Goal: Find specific page/section: Find specific page/section

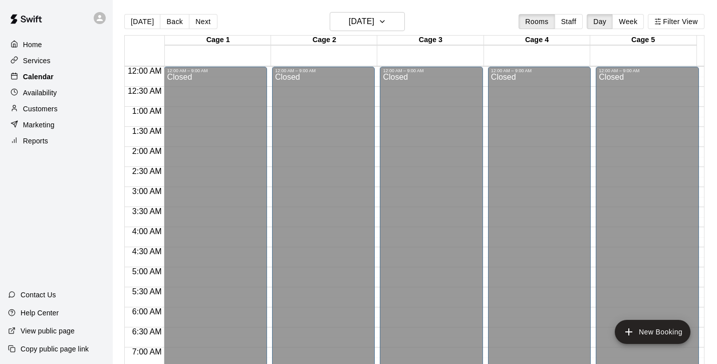
scroll to position [399, 0]
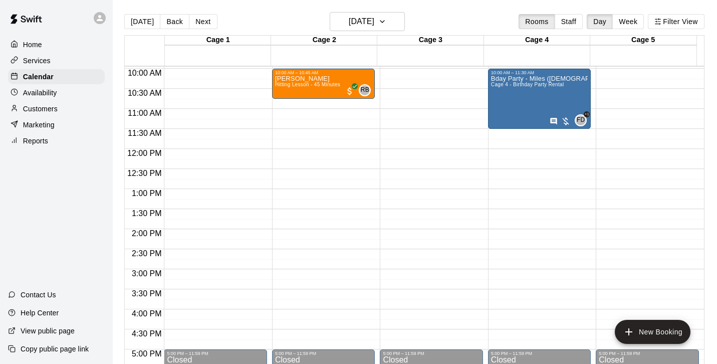
click at [43, 61] on p "Services" at bounding box center [37, 61] width 28 height 10
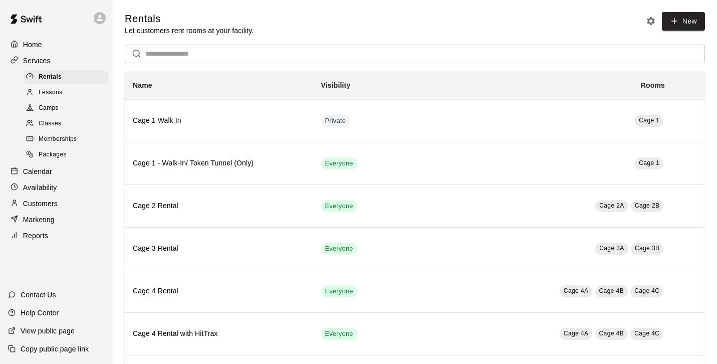
click at [42, 104] on span "Camps" at bounding box center [49, 108] width 20 height 10
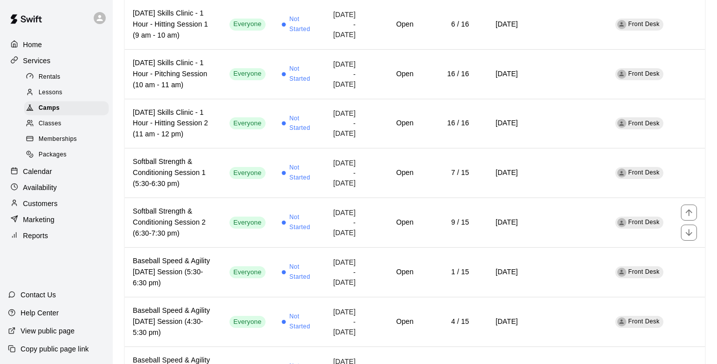
scroll to position [852, 0]
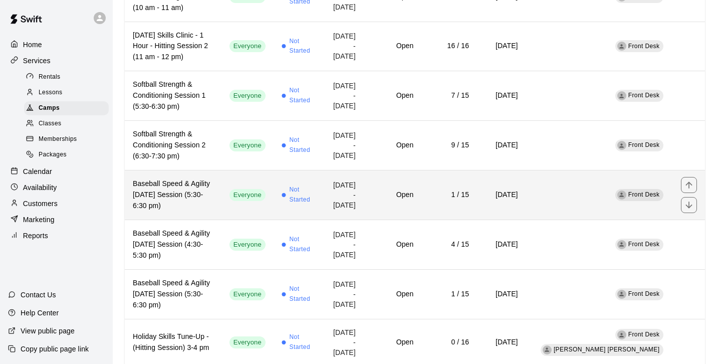
click at [178, 210] on h6 "Baseball Speed & Agility [DATE] Session (5:30-6:30 pm)" at bounding box center [173, 194] width 81 height 33
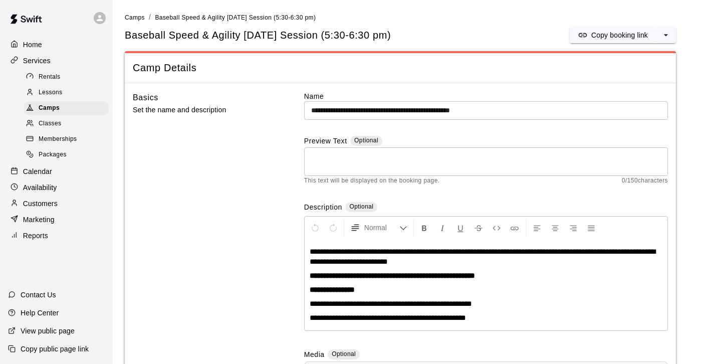
click at [442, 263] on span "**********" at bounding box center [483, 257] width 346 height 18
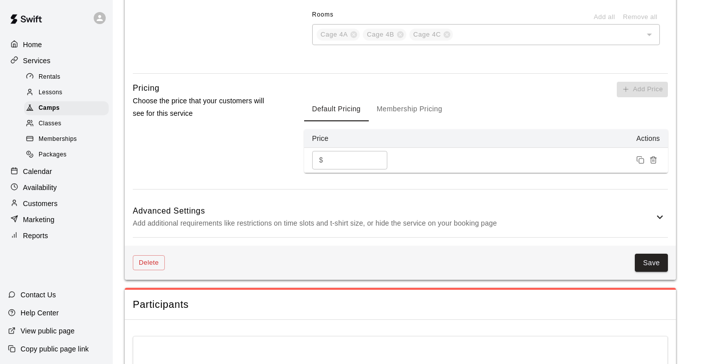
scroll to position [835, 0]
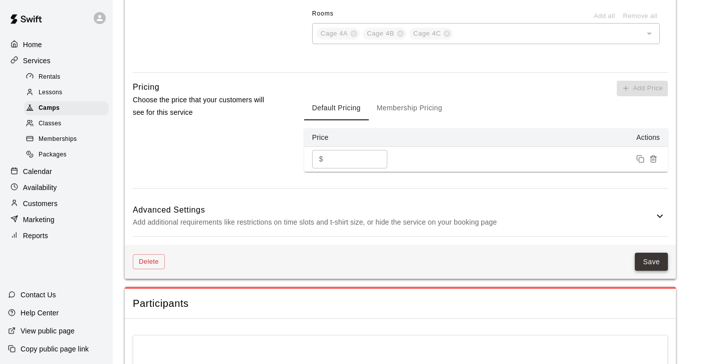
click at [649, 264] on button "Save" at bounding box center [651, 262] width 33 height 19
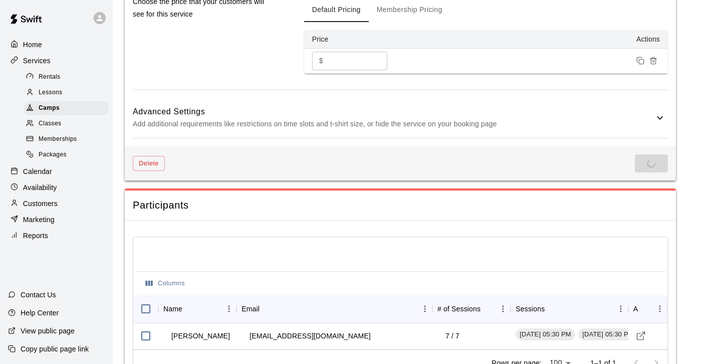
scroll to position [978, 0]
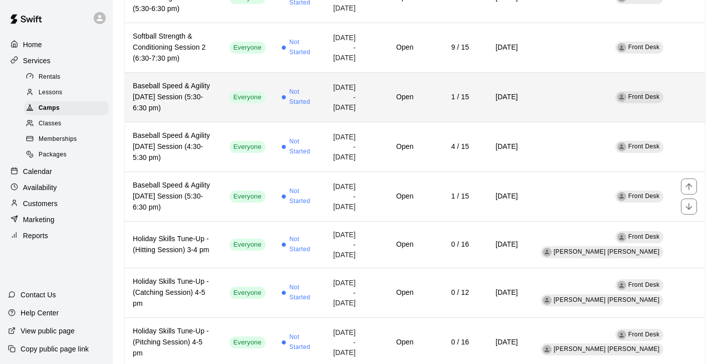
scroll to position [948, 0]
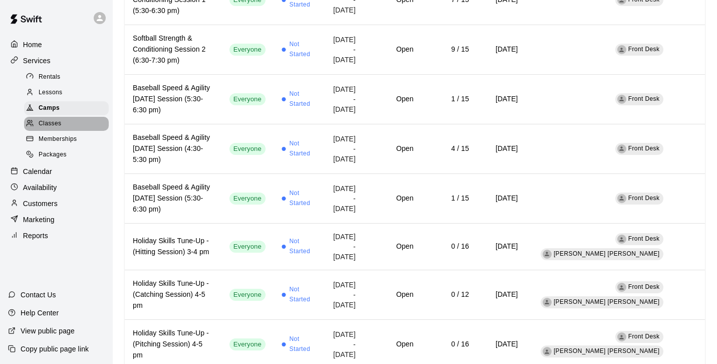
click at [57, 124] on span "Classes" at bounding box center [50, 124] width 23 height 10
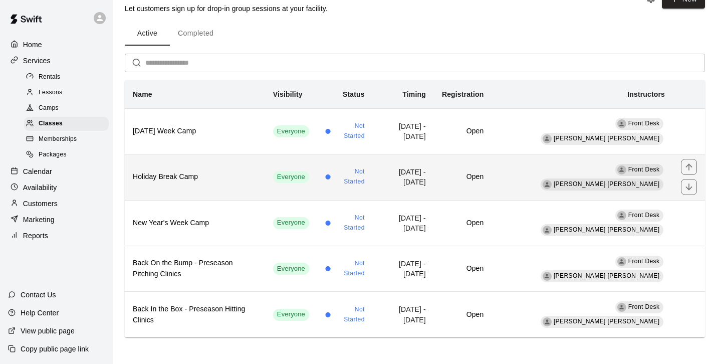
scroll to position [23, 0]
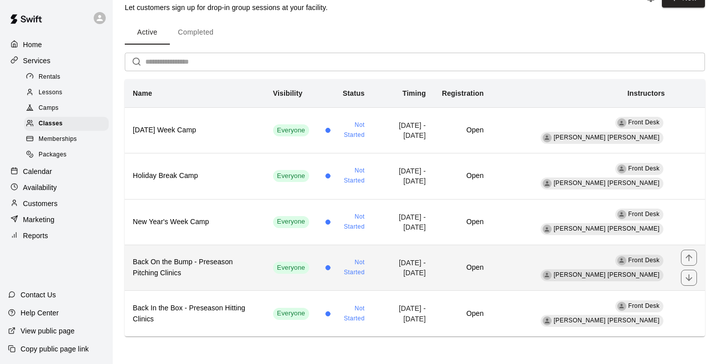
click at [202, 265] on h6 "Back On the Bump - Preseason Pitching Clinics" at bounding box center [195, 268] width 124 height 22
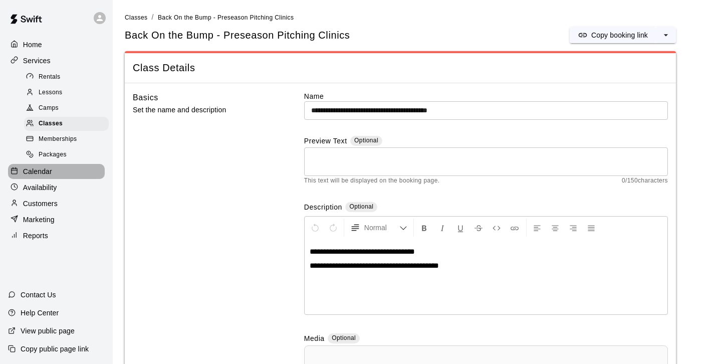
drag, startPoint x: 51, startPoint y: 171, endPoint x: 74, endPoint y: 168, distance: 23.8
click at [51, 170] on p "Calendar" at bounding box center [37, 171] width 29 height 10
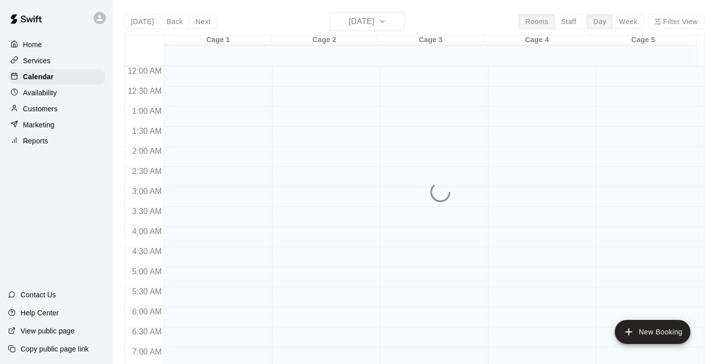
scroll to position [402, 0]
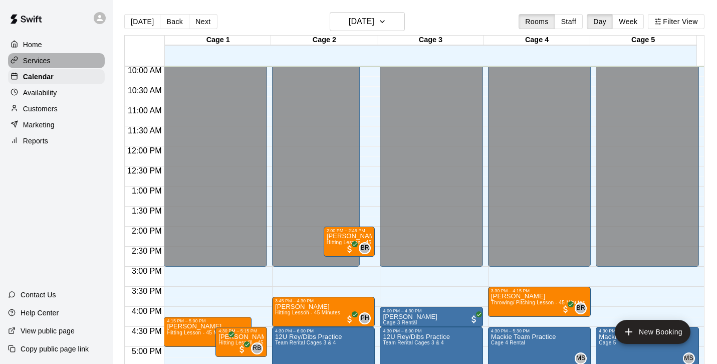
click at [39, 58] on p "Services" at bounding box center [37, 61] width 28 height 10
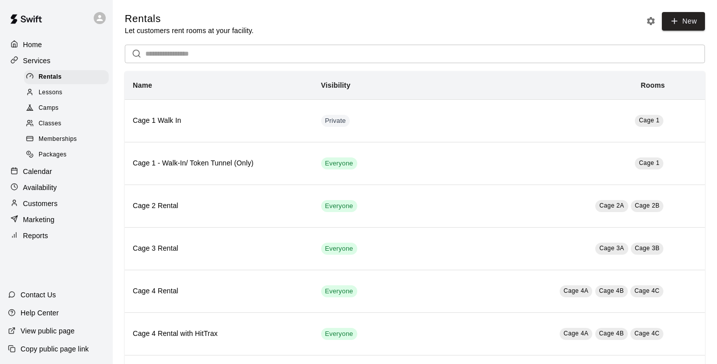
click at [46, 123] on span "Classes" at bounding box center [50, 124] width 23 height 10
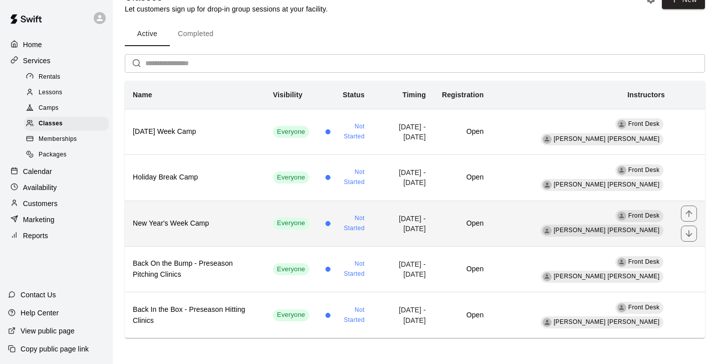
scroll to position [23, 0]
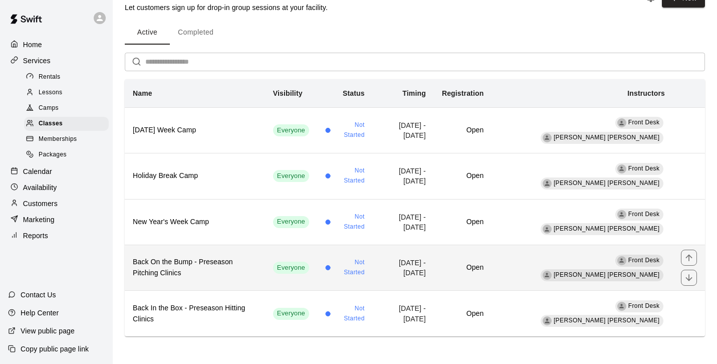
click at [218, 258] on h6 "Back On the Bump - Preseason Pitching Clinics" at bounding box center [195, 268] width 124 height 22
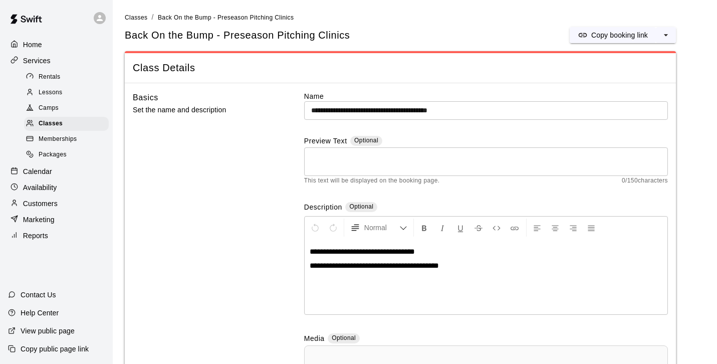
click at [52, 172] on div "Calendar" at bounding box center [56, 171] width 97 height 15
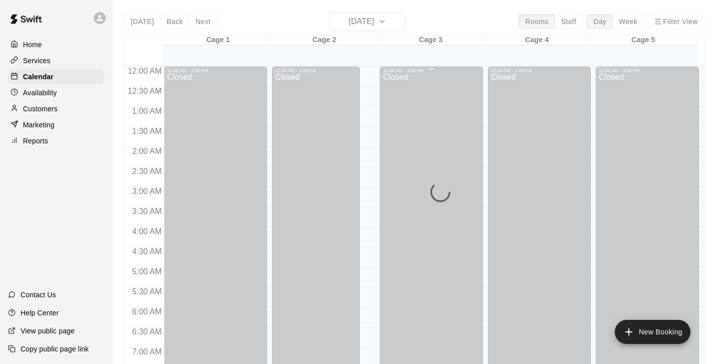
scroll to position [402, 0]
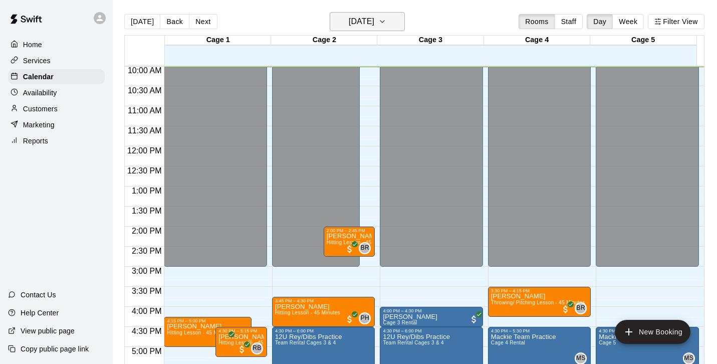
click at [386, 21] on icon "button" at bounding box center [382, 22] width 8 height 12
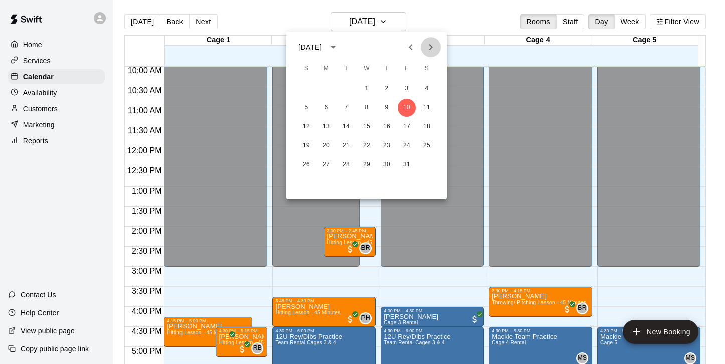
click at [433, 44] on icon "Next month" at bounding box center [431, 47] width 12 height 12
click at [389, 164] on button "29" at bounding box center [386, 165] width 18 height 18
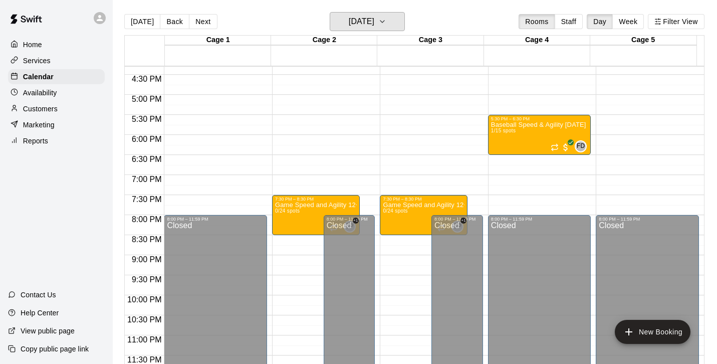
scroll to position [567, 0]
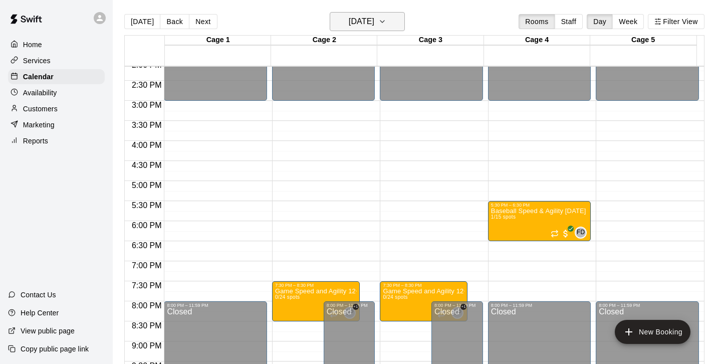
click at [386, 20] on icon "button" at bounding box center [382, 22] width 8 height 12
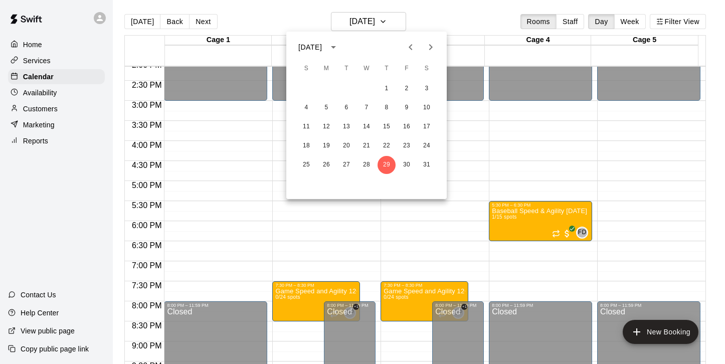
click at [208, 157] on div at bounding box center [362, 182] width 725 height 364
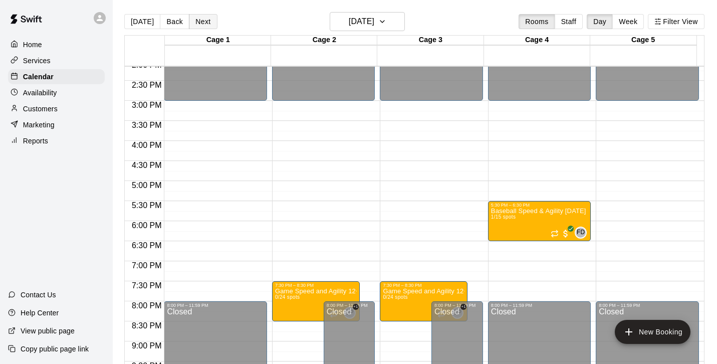
click at [198, 17] on button "Next" at bounding box center [203, 21] width 28 height 15
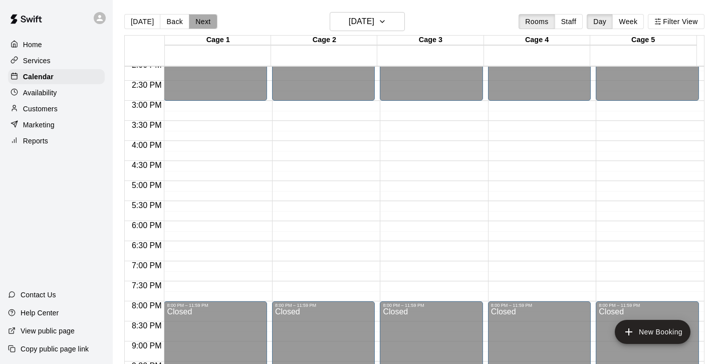
click at [202, 24] on button "Next" at bounding box center [203, 21] width 28 height 15
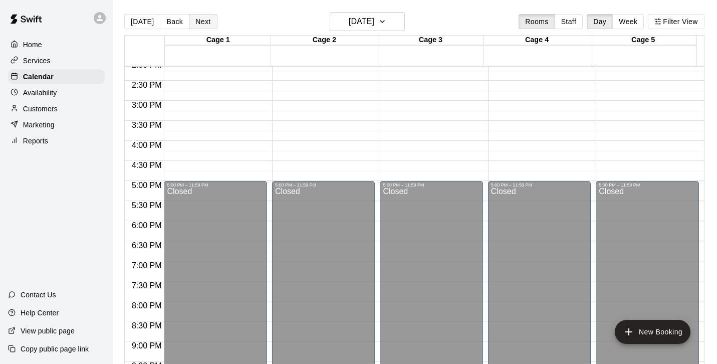
click at [202, 24] on button "Next" at bounding box center [203, 21] width 28 height 15
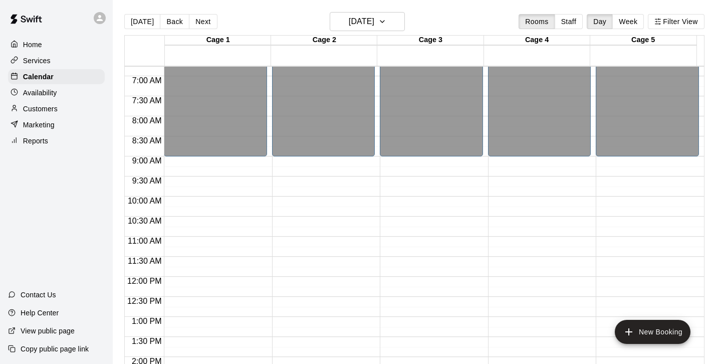
scroll to position [343, 0]
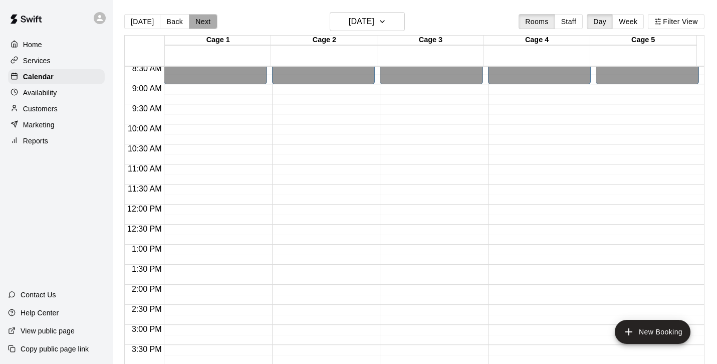
click at [204, 16] on button "Next" at bounding box center [203, 21] width 28 height 15
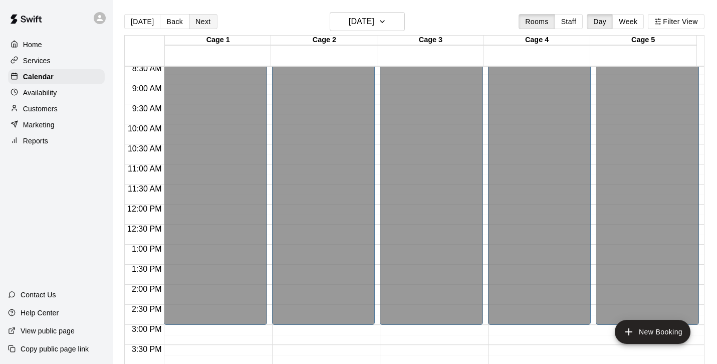
click at [204, 23] on button "Next" at bounding box center [203, 21] width 28 height 15
